Goal: Task Accomplishment & Management: Manage account settings

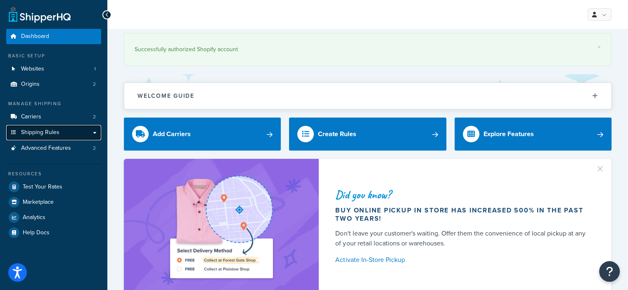
click at [60, 132] on link "Shipping Rules" at bounding box center [53, 132] width 95 height 15
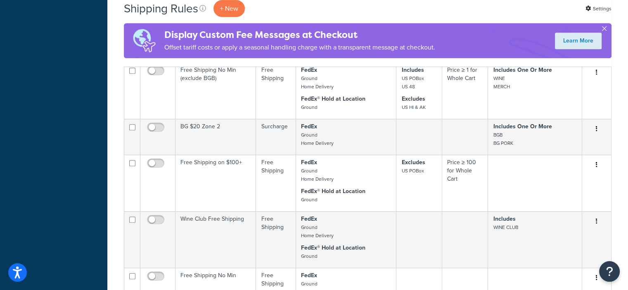
scroll to position [507, 0]
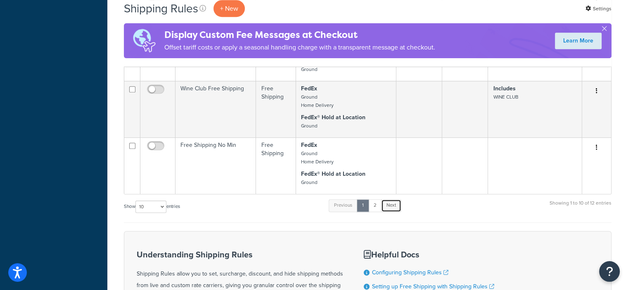
click at [393, 208] on link "Next" at bounding box center [391, 205] width 20 height 12
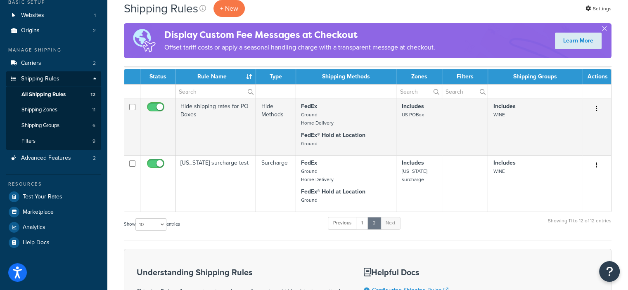
scroll to position [55, 0]
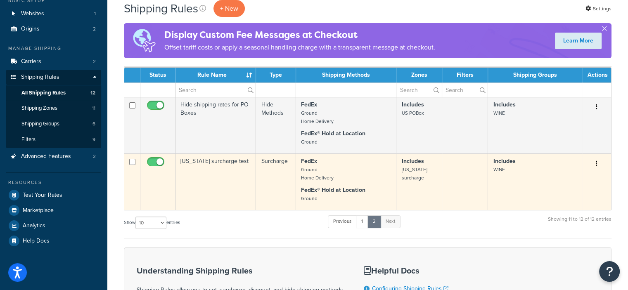
click at [234, 203] on td "[US_STATE] surcharge test" at bounding box center [215, 182] width 80 height 57
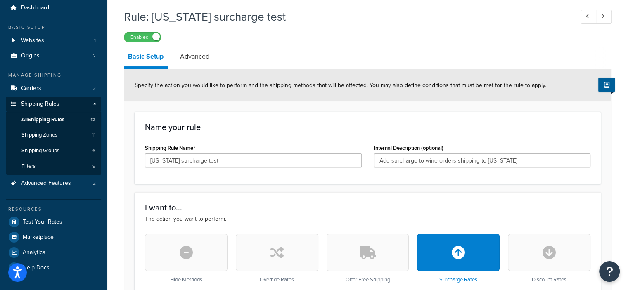
scroll to position [14, 0]
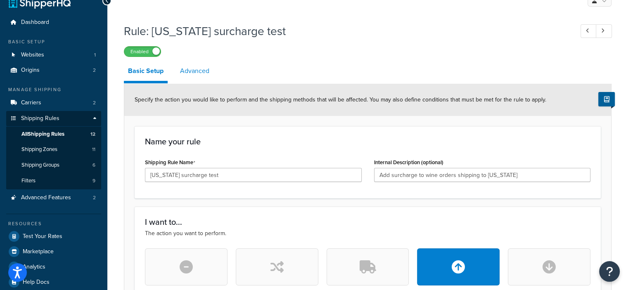
click at [198, 62] on link "Advanced" at bounding box center [195, 71] width 38 height 20
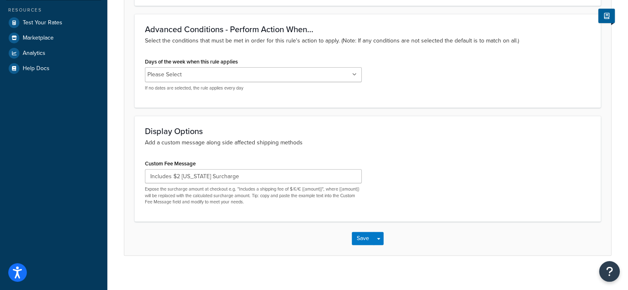
scroll to position [234, 0]
